Goal: Transaction & Acquisition: Purchase product/service

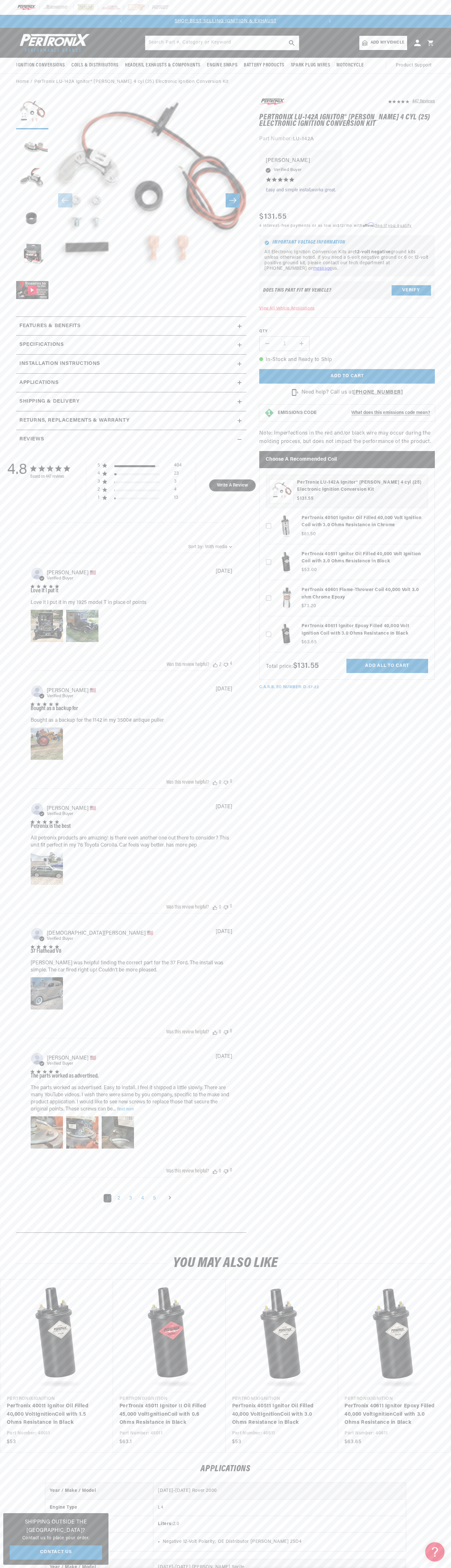
click at [125, 6] on div at bounding box center [226, 7] width 451 height 15
click at [442, 320] on section "447 Reviews" at bounding box center [226, 667] width 451 height 1153
click at [445, 1567] on html "Skip to content Your cart Your cart is empty Get the right parts the first time…" at bounding box center [226, 784] width 451 height 1568
click at [16, 291] on section "447 Reviews" at bounding box center [226, 667] width 451 height 1153
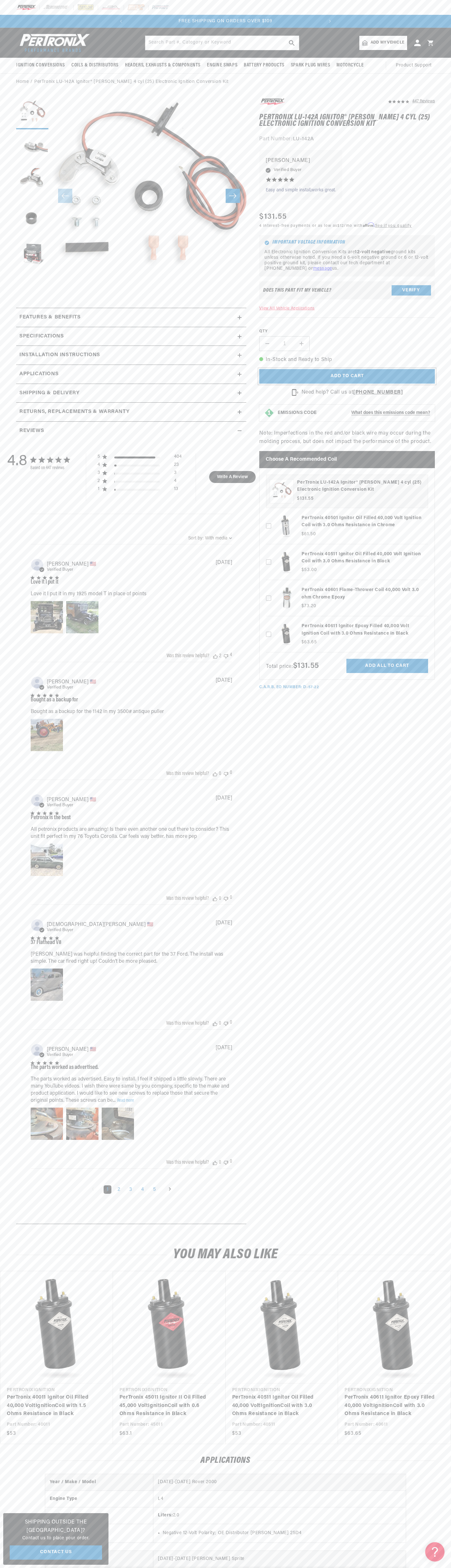
scroll to position [0, 14]
